Goal: Task Accomplishment & Management: Use online tool/utility

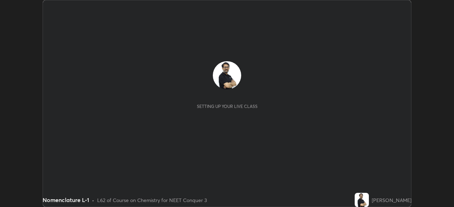
scroll to position [207, 453]
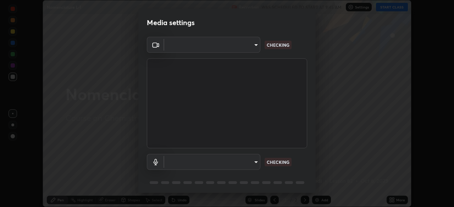
type input "cb8c6b6b4a50c5c6d626de20ccb3fd73f31987ea2ecc1878d3d31a5f1bf4ae53"
click at [180, 161] on body "Erase all Nomenclature L-1 Recording WAS SCHEDULED TO START AT 9:45 AM Settings…" at bounding box center [227, 103] width 454 height 207
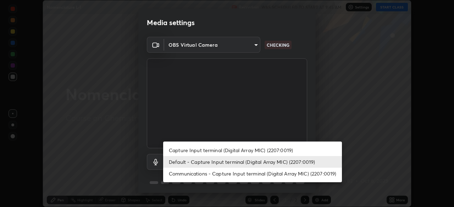
click at [181, 149] on li "Capture Input terminal (Digital Array MIC) (2207:0019)" at bounding box center [252, 151] width 179 height 12
type input "2dc79f99ff49247848e5161b771e98d38bbe0c66e3440a1c16dba11f75110d50"
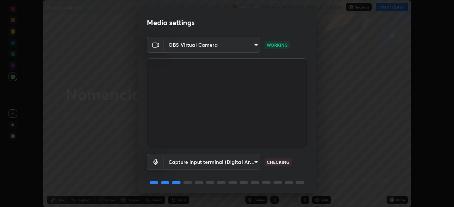
scroll to position [25, 0]
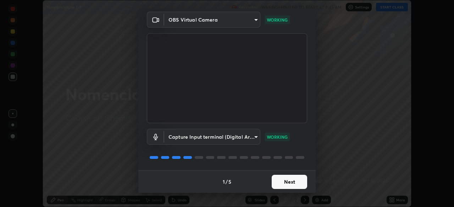
click at [295, 181] on button "Next" at bounding box center [289, 182] width 35 height 14
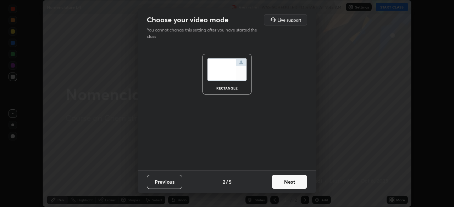
click at [297, 181] on button "Next" at bounding box center [289, 182] width 35 height 14
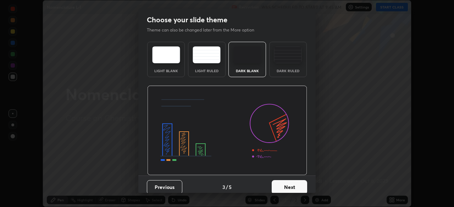
click at [299, 184] on button "Next" at bounding box center [289, 187] width 35 height 14
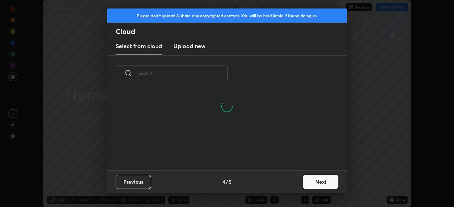
click at [314, 181] on button "Next" at bounding box center [320, 182] width 35 height 14
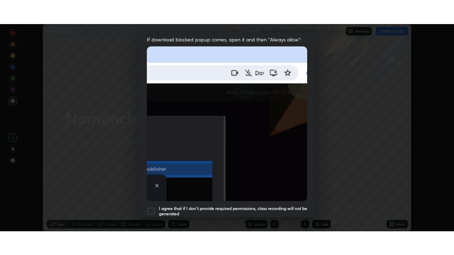
scroll to position [170, 0]
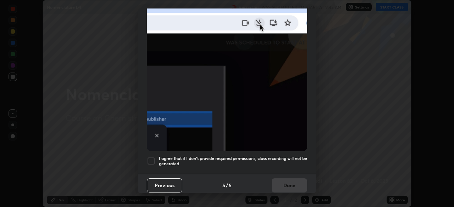
click at [152, 157] on div at bounding box center [151, 161] width 9 height 9
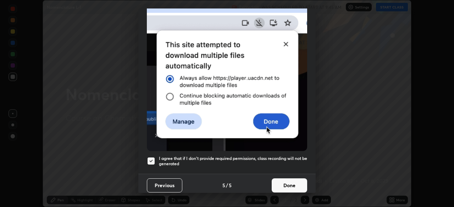
click at [293, 181] on button "Done" at bounding box center [289, 186] width 35 height 14
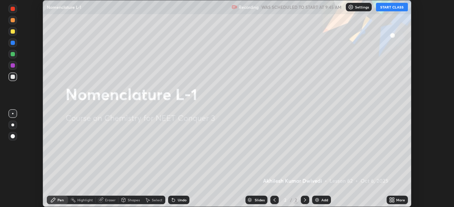
click at [392, 201] on icon at bounding box center [392, 200] width 6 height 6
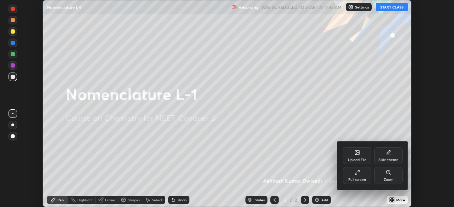
click at [358, 171] on icon at bounding box center [358, 171] width 2 height 2
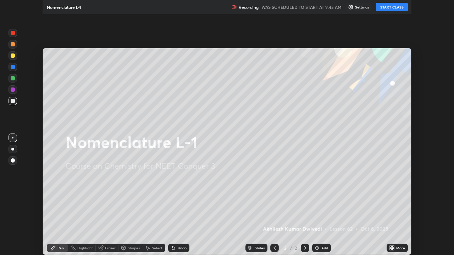
scroll to position [255, 454]
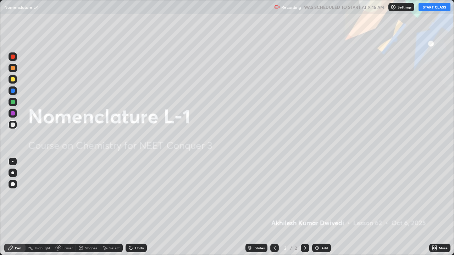
click at [316, 207] on img at bounding box center [317, 248] width 6 height 6
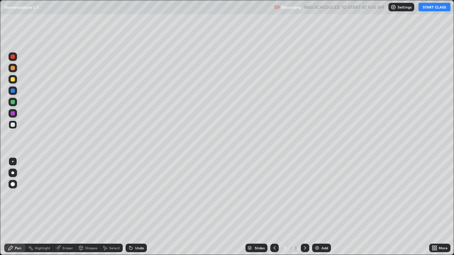
click at [430, 7] on button "START CLASS" at bounding box center [434, 7] width 32 height 9
click at [65, 207] on div "Eraser" at bounding box center [67, 248] width 11 height 4
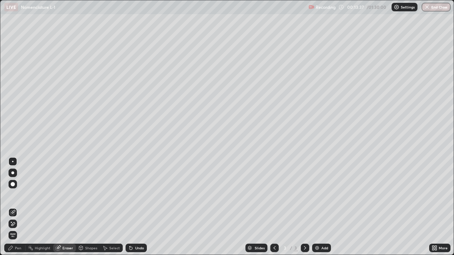
click at [17, 207] on div "Pen" at bounding box center [18, 248] width 6 height 4
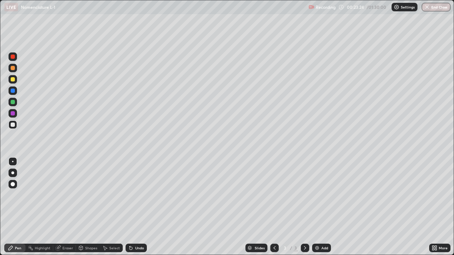
click at [317, 207] on img at bounding box center [317, 248] width 6 height 6
click at [315, 207] on img at bounding box center [317, 248] width 6 height 6
click at [316, 207] on img at bounding box center [317, 248] width 6 height 6
click at [67, 207] on div "Eraser" at bounding box center [67, 248] width 11 height 4
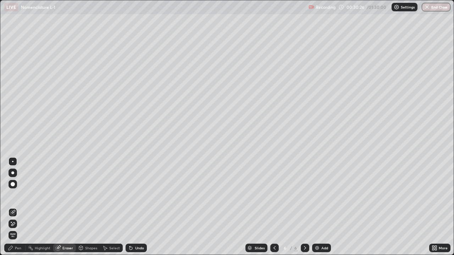
click at [17, 207] on div "Pen" at bounding box center [18, 248] width 6 height 4
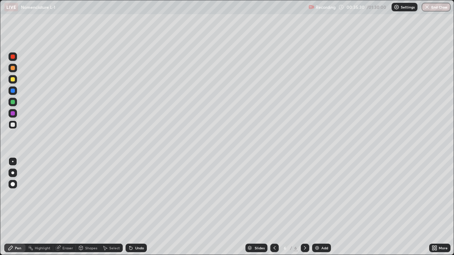
click at [16, 79] on div at bounding box center [13, 79] width 9 height 9
click at [316, 207] on img at bounding box center [317, 248] width 6 height 6
click at [14, 125] on div at bounding box center [13, 125] width 4 height 4
click at [317, 207] on img at bounding box center [317, 248] width 6 height 6
click at [15, 80] on div at bounding box center [13, 79] width 9 height 9
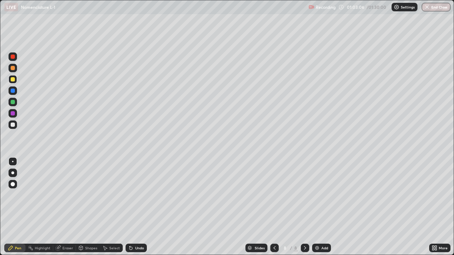
click at [317, 207] on img at bounding box center [317, 248] width 6 height 6
click at [314, 207] on img at bounding box center [317, 248] width 6 height 6
click at [15, 125] on div at bounding box center [13, 125] width 4 height 4
click at [16, 79] on div at bounding box center [13, 79] width 9 height 9
click at [317, 207] on img at bounding box center [317, 248] width 6 height 6
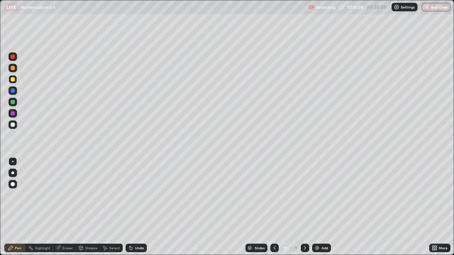
click at [14, 127] on div at bounding box center [13, 125] width 4 height 4
click at [315, 207] on img at bounding box center [317, 248] width 6 height 6
click at [14, 80] on div at bounding box center [13, 79] width 4 height 4
click at [317, 207] on img at bounding box center [317, 248] width 6 height 6
click at [13, 124] on div at bounding box center [13, 125] width 4 height 4
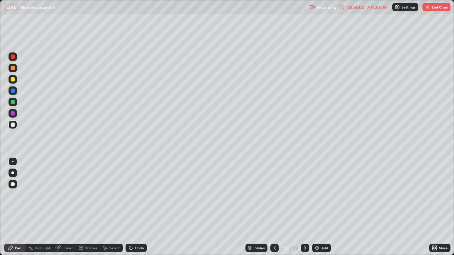
click at [437, 7] on button "End Class" at bounding box center [436, 7] width 28 height 9
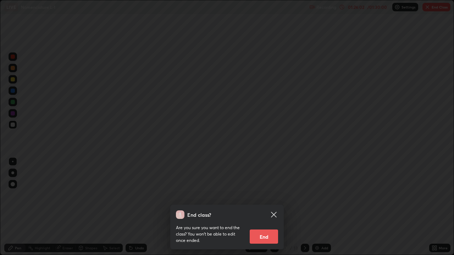
click at [268, 207] on button "End" at bounding box center [264, 237] width 28 height 14
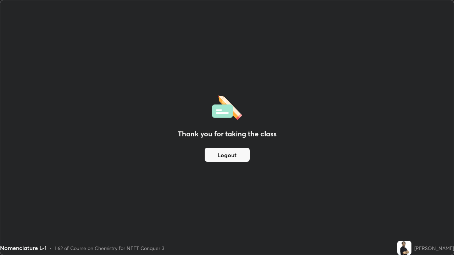
click at [241, 150] on button "Logout" at bounding box center [227, 155] width 45 height 14
